Goal: Task Accomplishment & Management: Manage account settings

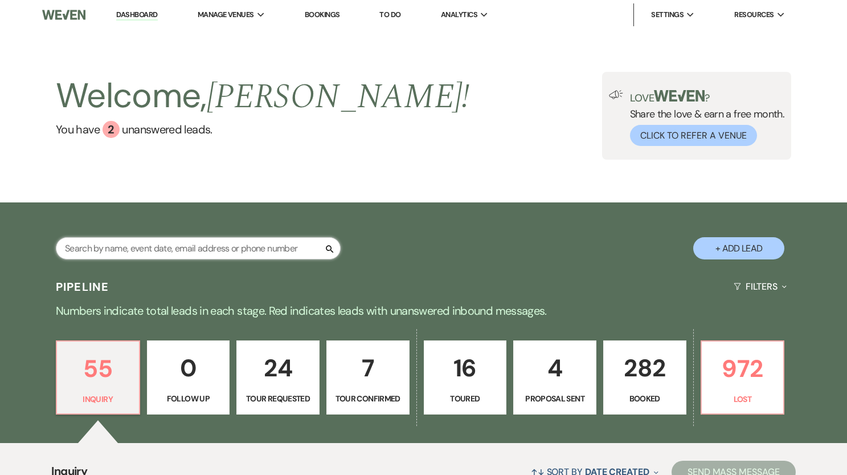
click at [205, 250] on input "text" at bounding box center [198, 248] width 285 height 22
type input "[PERSON_NAME]"
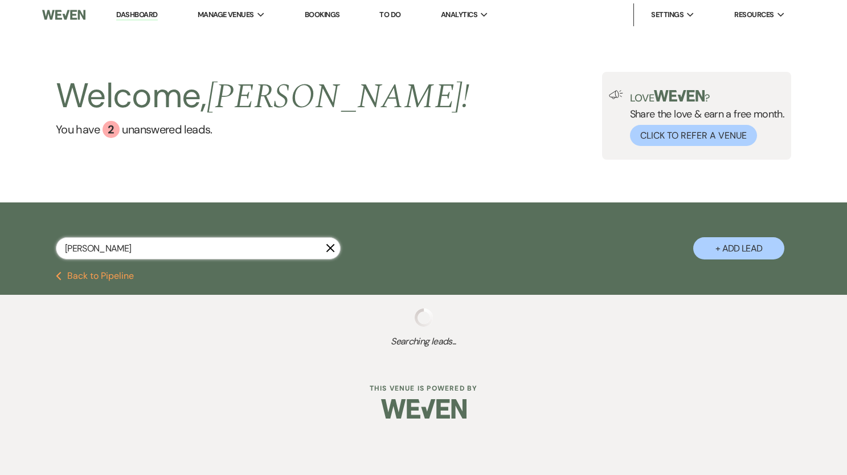
select select "8"
select select "10"
select select "8"
select select "5"
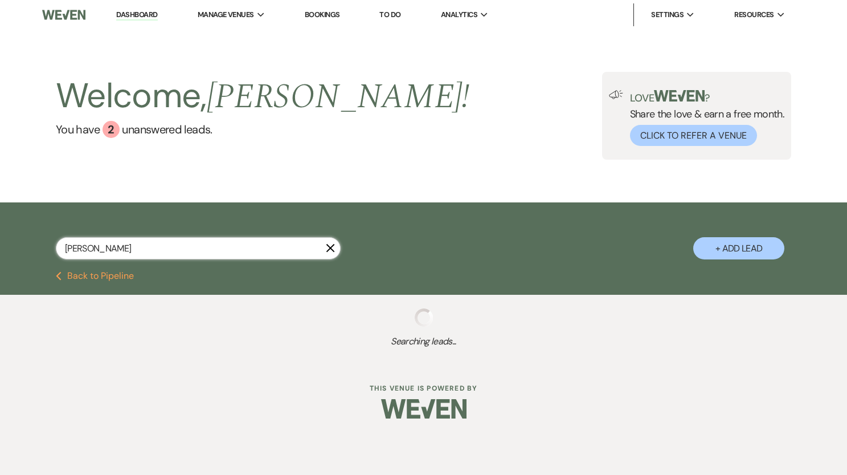
select select "8"
select select "5"
select select "8"
select select "5"
select select "8"
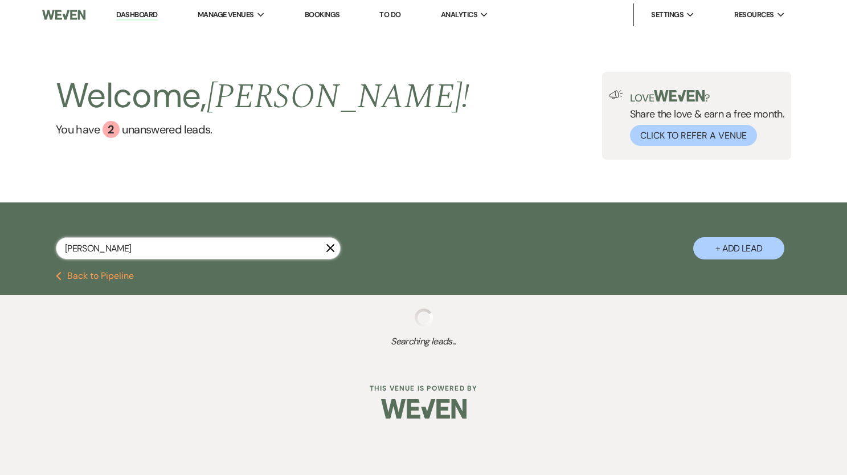
select select "8"
select select "7"
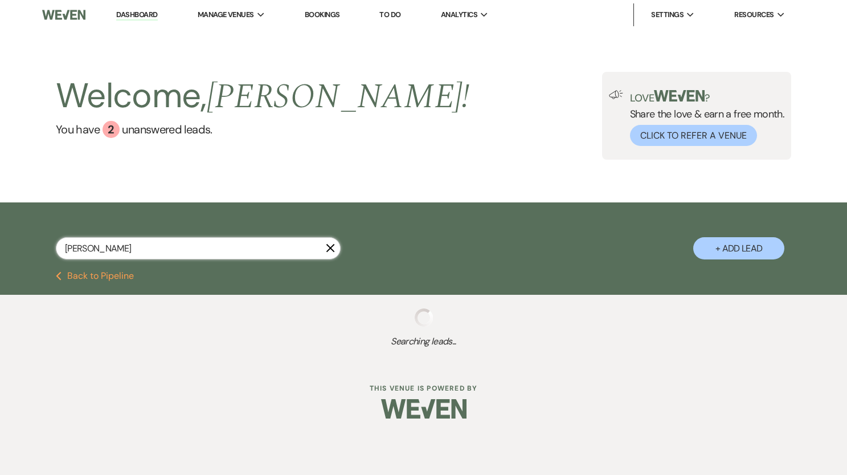
select select "8"
select select "5"
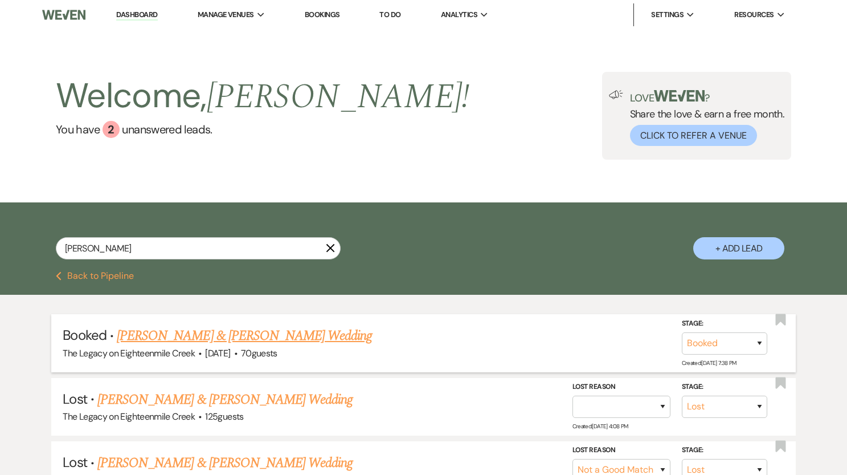
click at [244, 332] on link "[PERSON_NAME] & [PERSON_NAME] Wedding" at bounding box center [244, 335] width 255 height 21
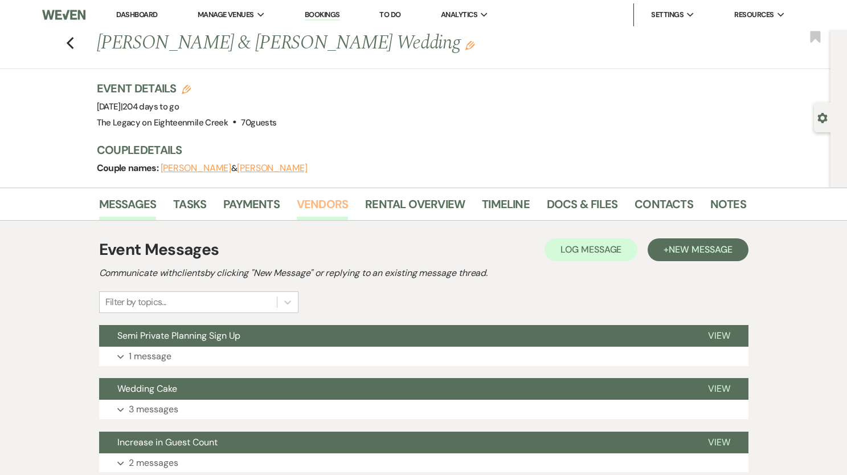
click at [336, 207] on link "Vendors" at bounding box center [322, 207] width 51 height 25
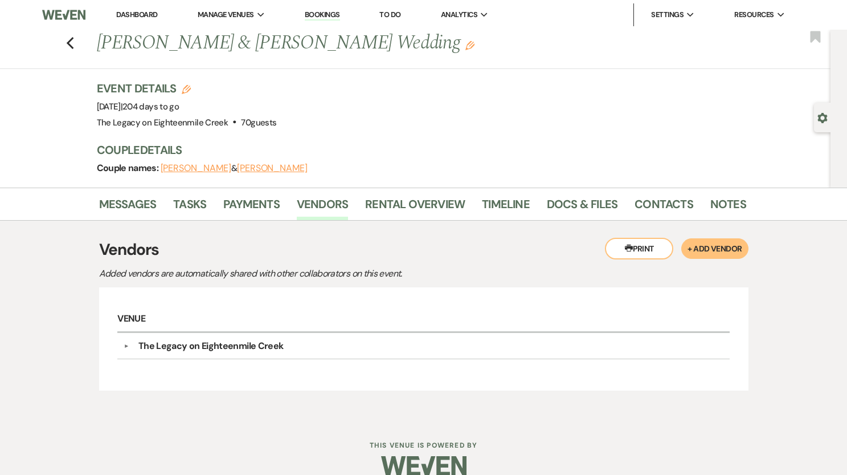
click at [134, 11] on link "Dashboard" at bounding box center [136, 15] width 41 height 10
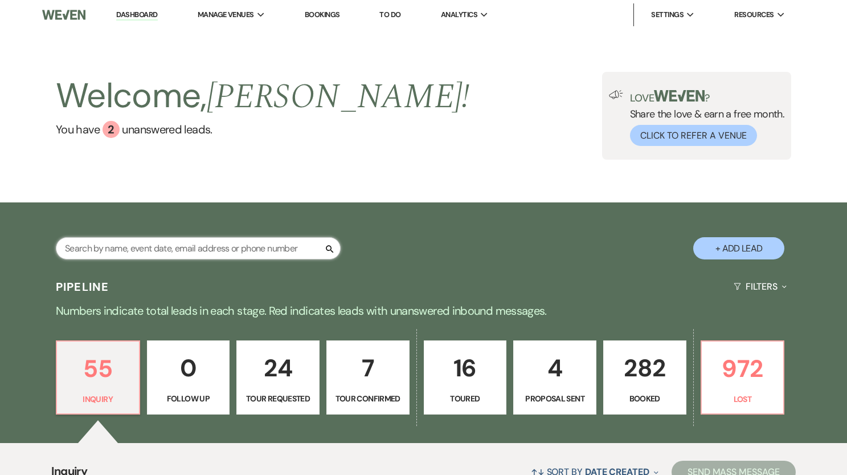
click at [189, 250] on input "text" at bounding box center [198, 248] width 285 height 22
type input "dea"
select select "2"
select select "5"
select select "8"
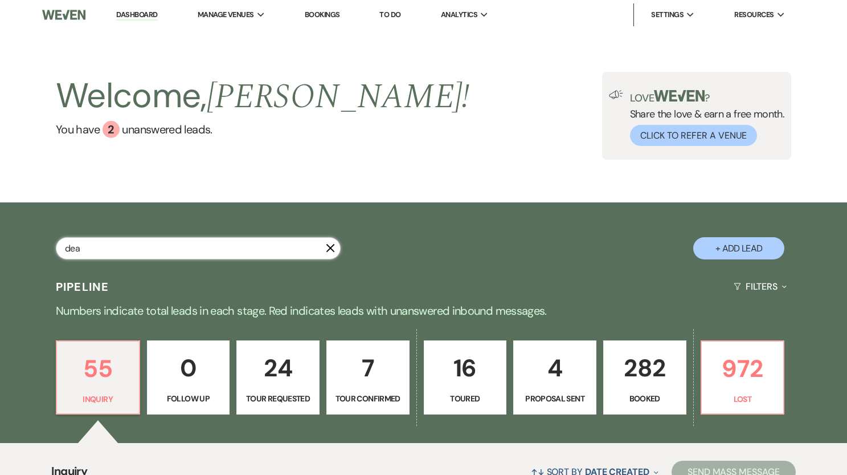
select select "7"
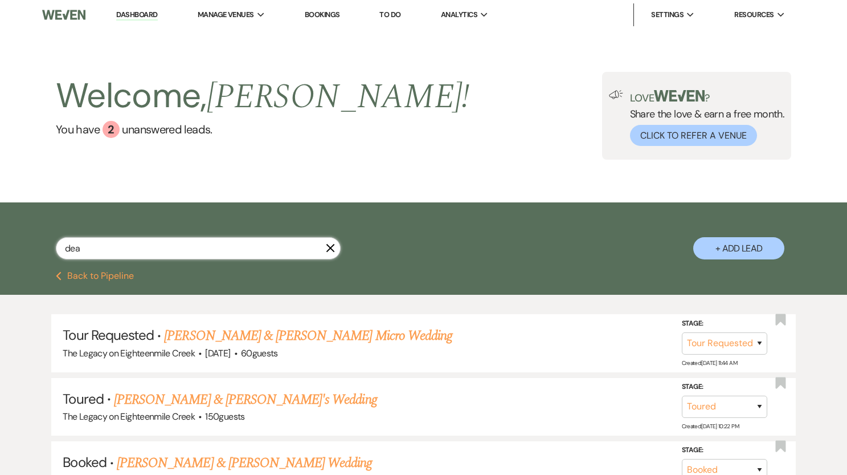
type input "[PERSON_NAME]"
select select "5"
select select "8"
select select "7"
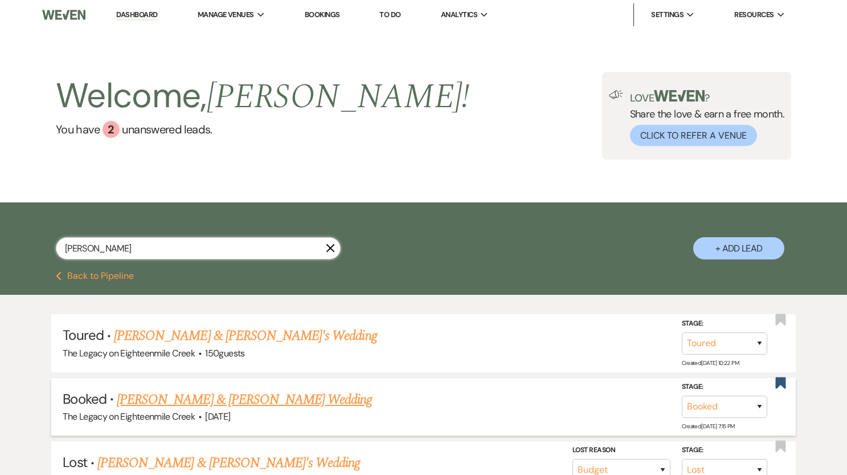
type input "[PERSON_NAME]"
click at [263, 402] on link "[PERSON_NAME] & [PERSON_NAME] Wedding" at bounding box center [244, 399] width 255 height 21
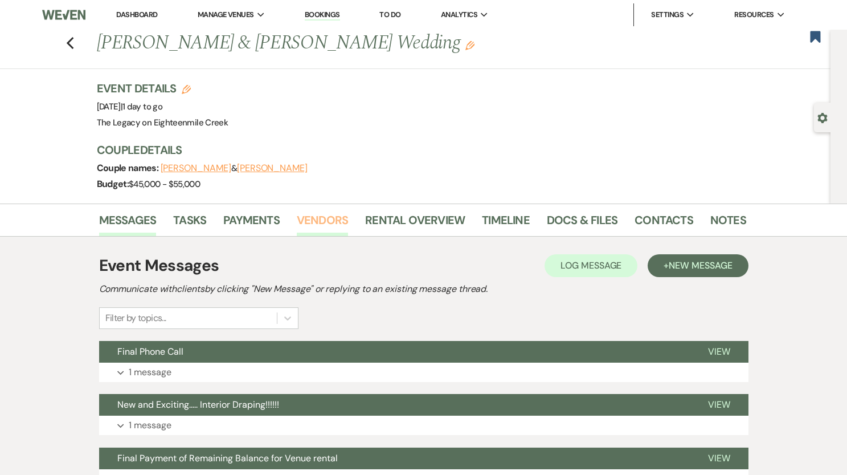
click at [321, 226] on link "Vendors" at bounding box center [322, 223] width 51 height 25
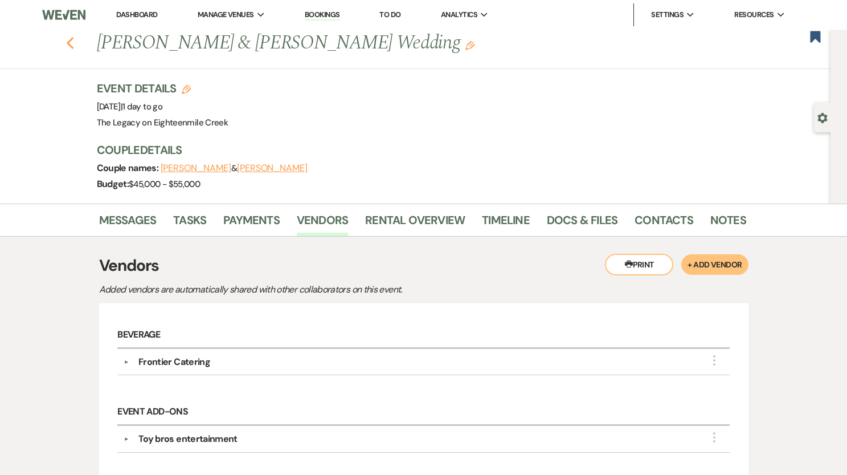
click at [71, 43] on icon "Previous" at bounding box center [70, 43] width 9 height 14
select select "5"
select select "8"
select select "7"
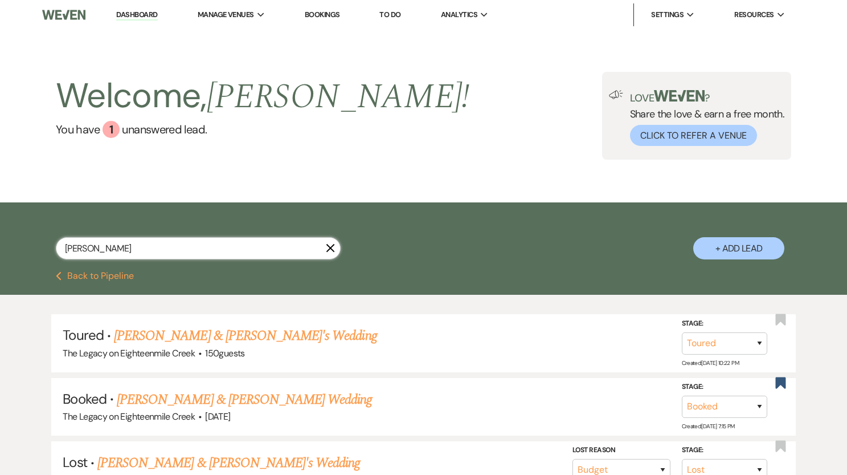
click at [156, 252] on input "[PERSON_NAME]" at bounding box center [198, 248] width 285 height 22
drag, startPoint x: 134, startPoint y: 245, endPoint x: 28, endPoint y: 238, distance: 106.2
click at [28, 238] on div "[PERSON_NAME] X + Add Lead" at bounding box center [424, 238] width 821 height 61
type input "[PERSON_NAME]"
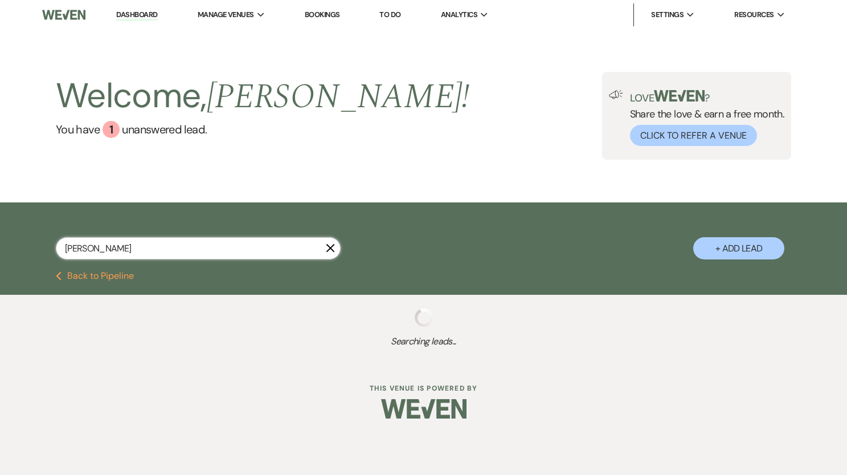
select select "8"
select select "5"
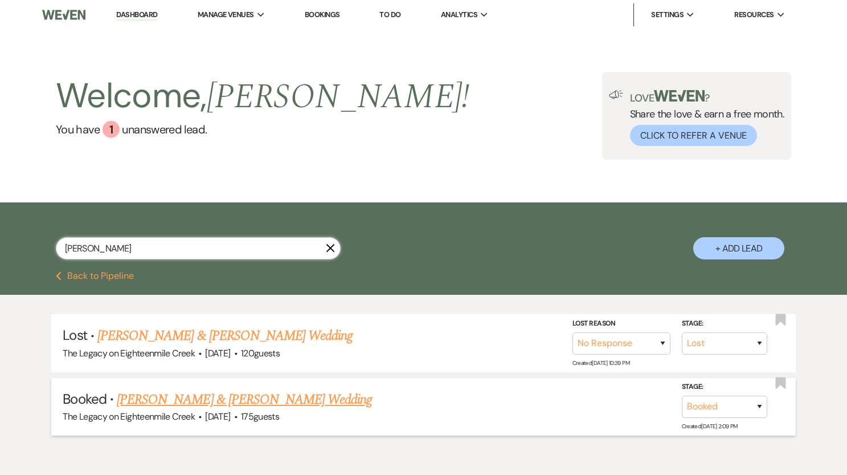
type input "[PERSON_NAME]"
click at [222, 401] on link "[PERSON_NAME] & [PERSON_NAME] Wedding" at bounding box center [244, 399] width 255 height 21
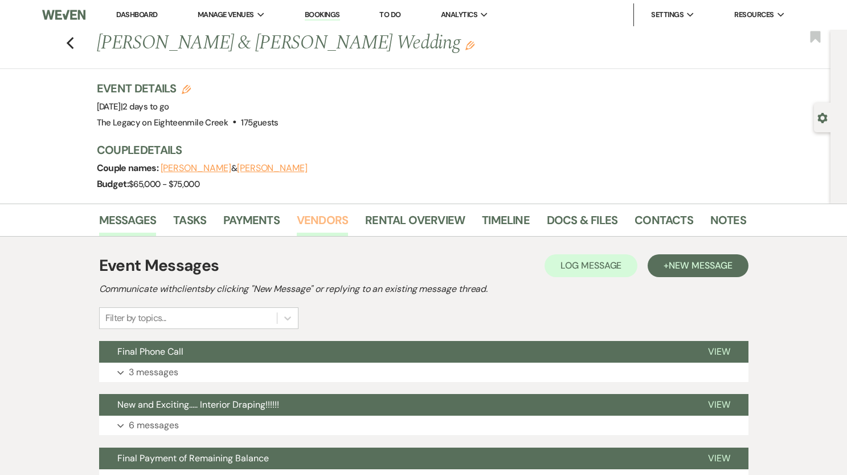
click at [338, 217] on link "Vendors" at bounding box center [322, 223] width 51 height 25
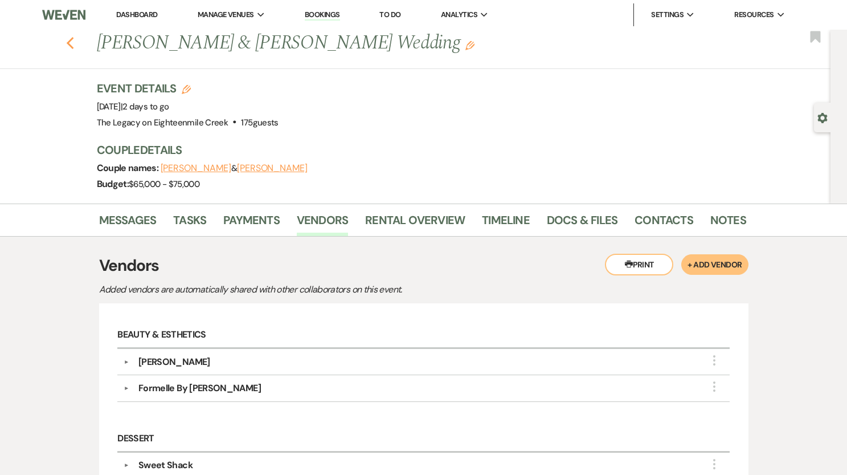
click at [66, 43] on use "button" at bounding box center [69, 43] width 7 height 13
select select "8"
select select "5"
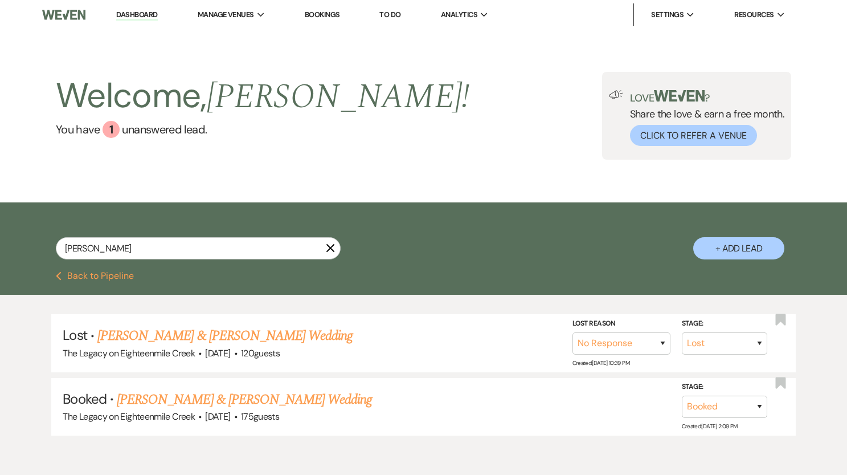
click at [134, 16] on link "Dashboard" at bounding box center [136, 15] width 41 height 11
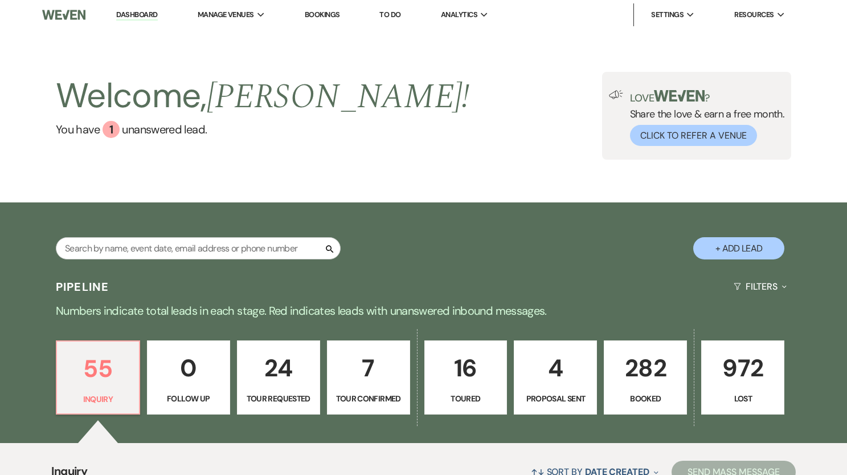
scroll to position [183, 0]
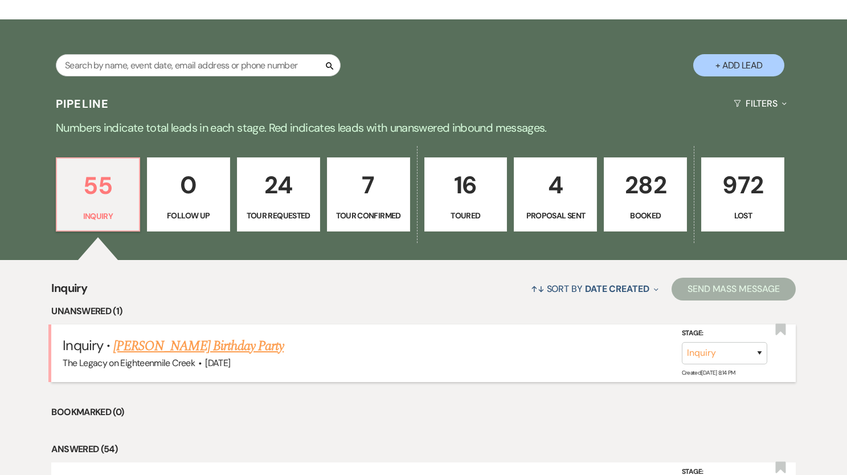
click at [250, 348] on link "[PERSON_NAME] Birthday Party" at bounding box center [198, 346] width 170 height 21
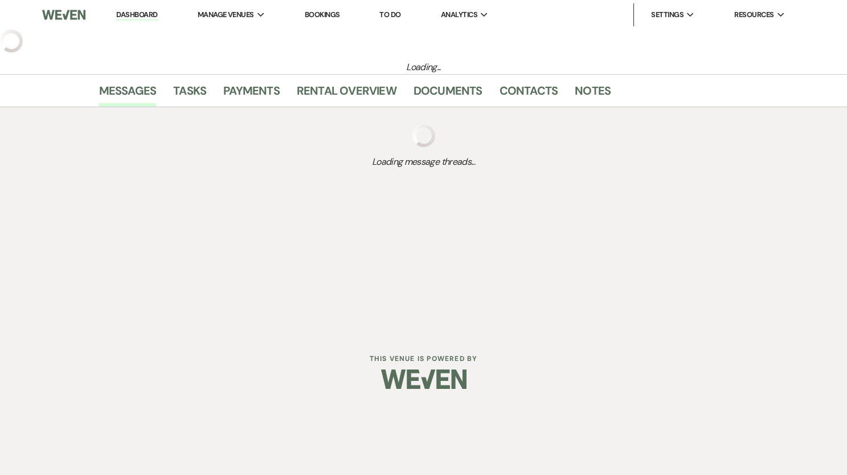
select select "5"
select select "4"
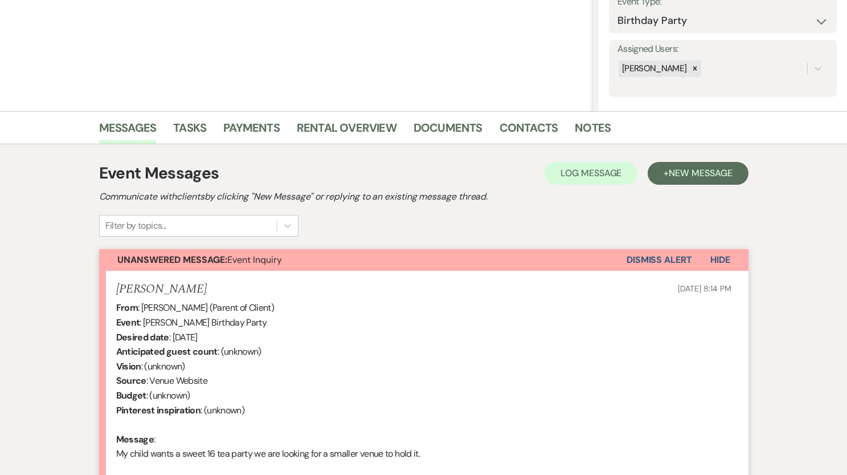
scroll to position [258, 0]
